Goal: Transaction & Acquisition: Purchase product/service

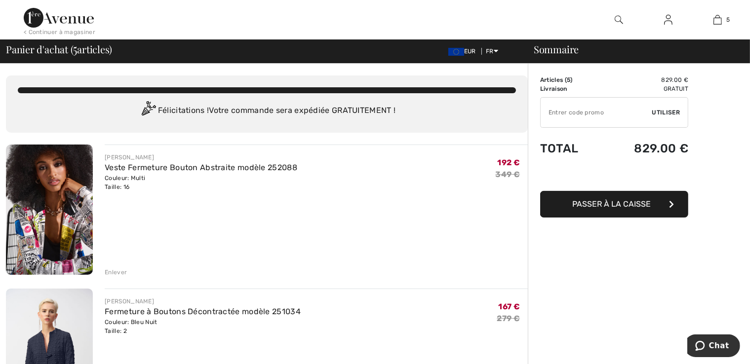
click at [62, 216] on img at bounding box center [49, 210] width 87 height 130
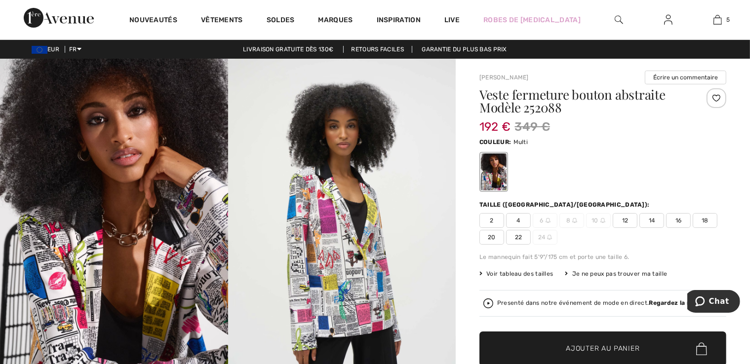
click at [301, 219] on img at bounding box center [342, 230] width 228 height 342
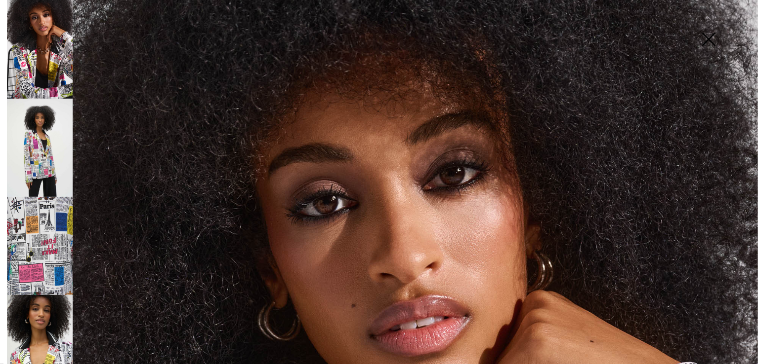
click at [57, 231] on img at bounding box center [40, 246] width 66 height 98
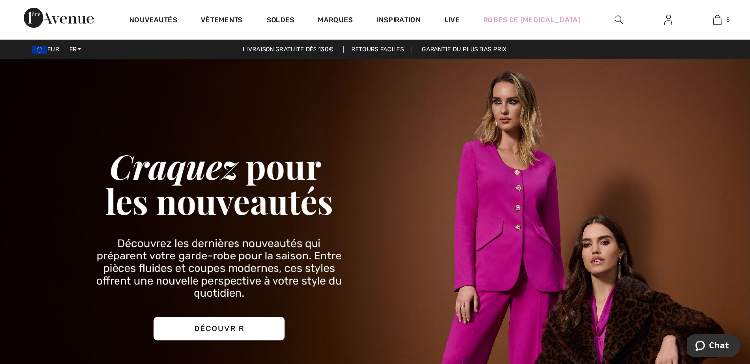
click at [375, 47] on link "Retours faciles" at bounding box center [378, 49] width 70 height 7
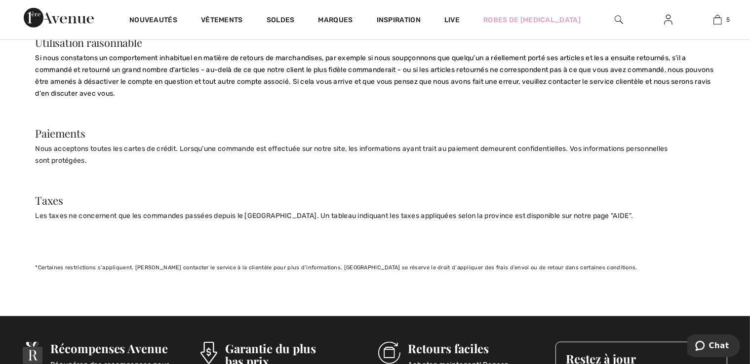
scroll to position [691, 0]
